Goal: Transaction & Acquisition: Download file/media

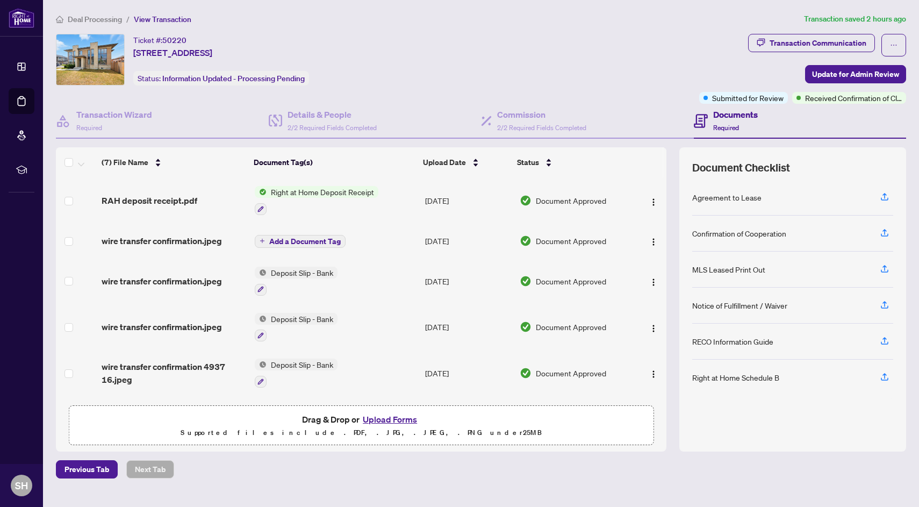
click at [96, 19] on span "Deal Processing" at bounding box center [95, 20] width 54 height 10
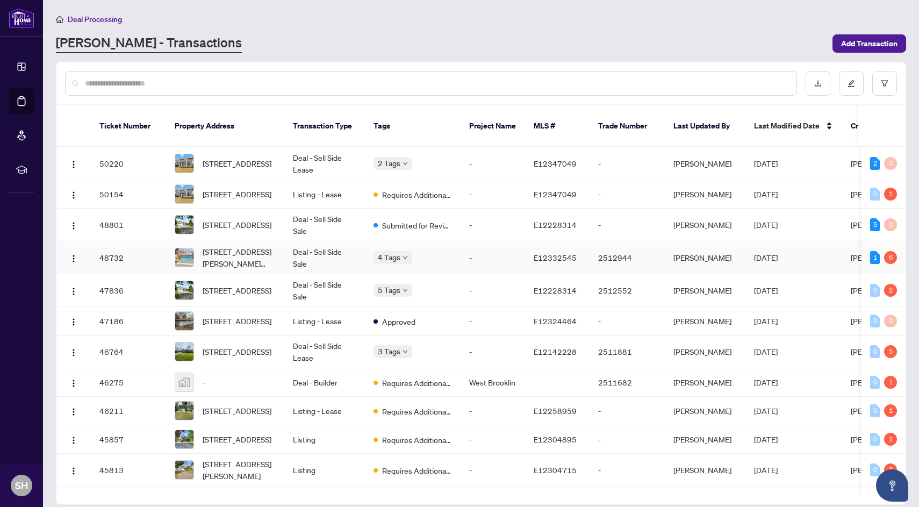
click at [251, 254] on span "2097 Lynn Heights Dr, Pickering, Ontario L1X 2S1, Canada" at bounding box center [239, 258] width 73 height 24
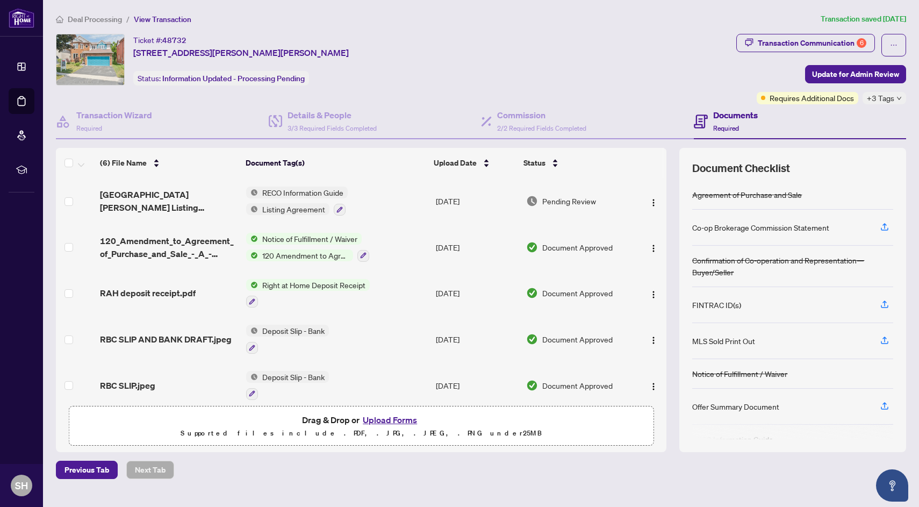
click at [206, 286] on div "RAH deposit receipt.pdf" at bounding box center [169, 292] width 138 height 13
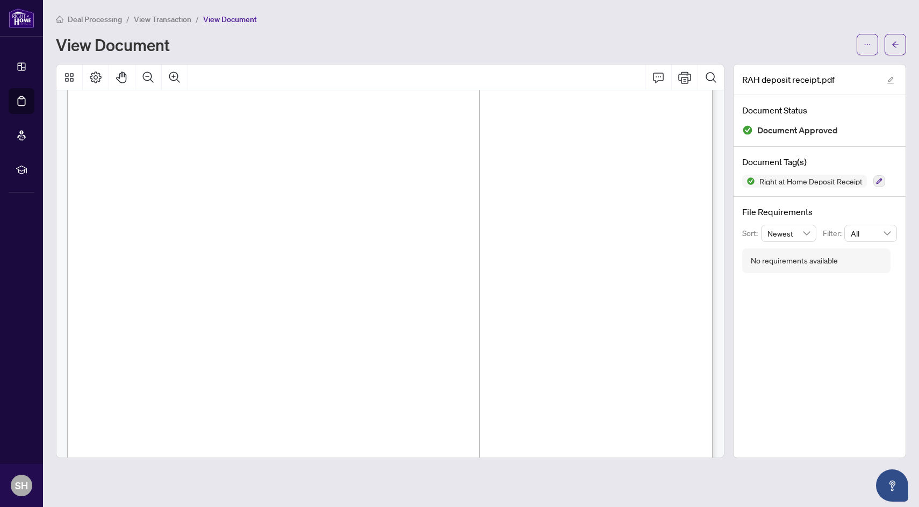
scroll to position [34, 0]
click at [862, 42] on button "button" at bounding box center [867, 44] width 21 height 21
click at [804, 73] on span "Download" at bounding box center [829, 68] width 82 height 12
